Goal: Task Accomplishment & Management: Use online tool/utility

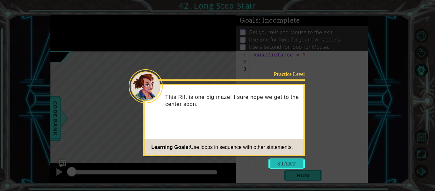
click at [291, 160] on button "Start" at bounding box center [287, 163] width 36 height 10
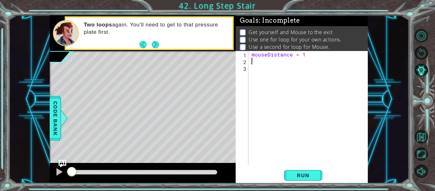
click at [273, 61] on div "mouseDistance = 1" at bounding box center [309, 114] width 119 height 127
click at [153, 42] on button "Next" at bounding box center [155, 44] width 8 height 8
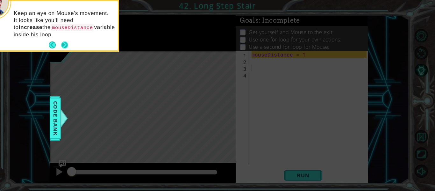
click at [66, 40] on footer at bounding box center [58, 45] width 19 height 10
click at [63, 47] on button "Next" at bounding box center [64, 44] width 7 height 7
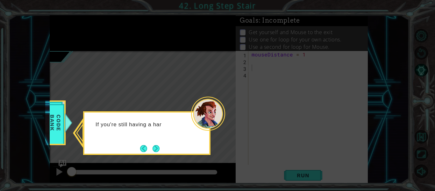
click at [153, 147] on button "Next" at bounding box center [156, 148] width 11 height 11
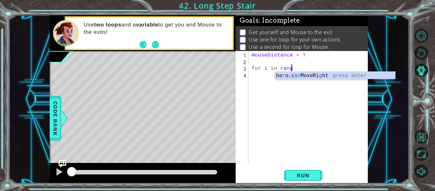
scroll to position [0, 2]
type textarea "for i in range"
